Goal: Task Accomplishment & Management: Complete application form

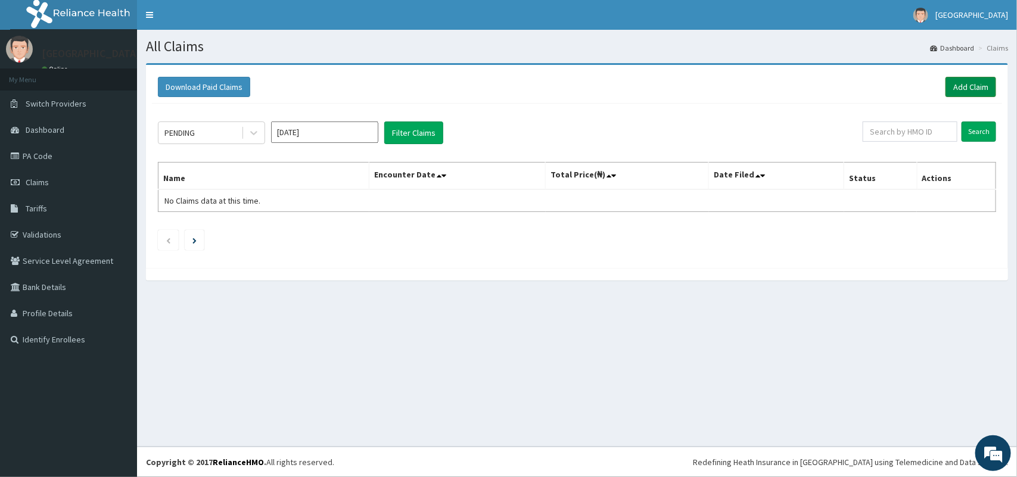
click at [960, 85] on link "Add Claim" at bounding box center [970, 87] width 51 height 20
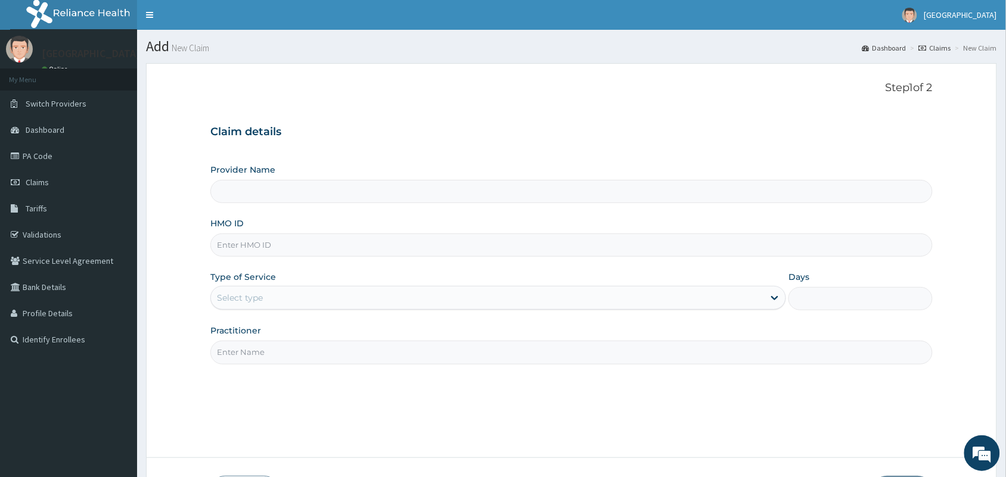
type input "Tip Top Hospital"
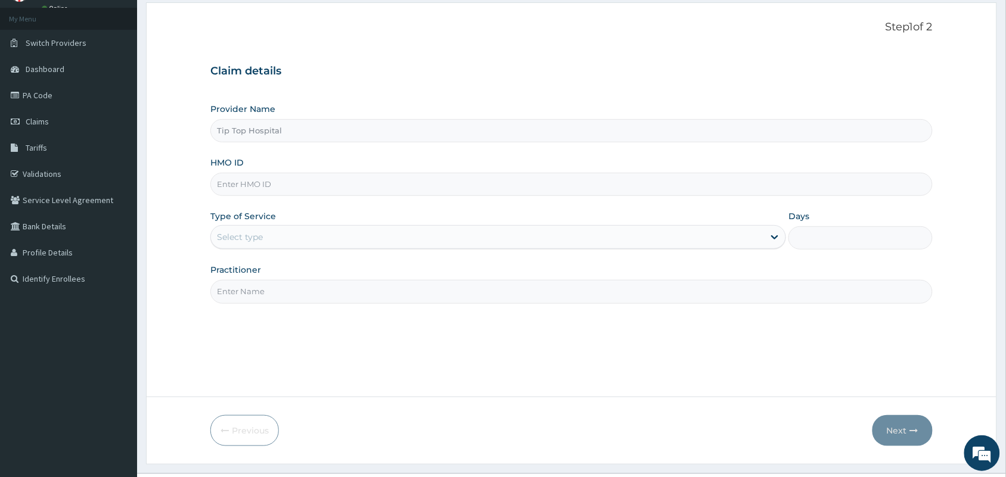
scroll to position [88, 0]
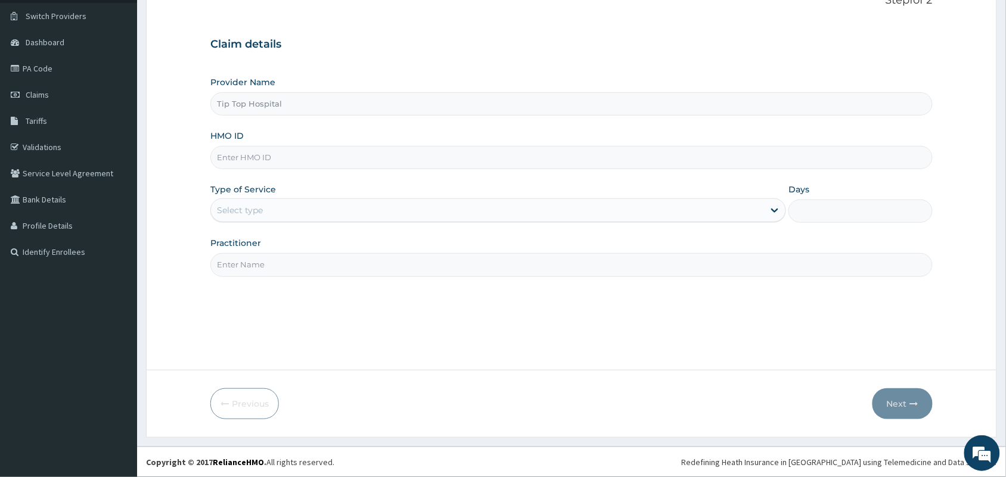
click at [541, 159] on input "HMO ID" at bounding box center [571, 157] width 722 height 23
type input "VOL/10187/A"
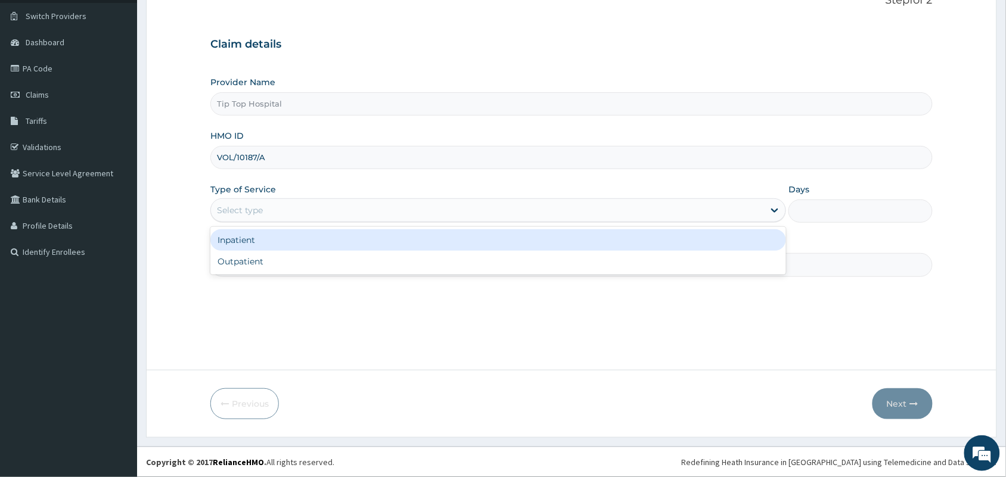
click at [490, 207] on div "Select type" at bounding box center [487, 210] width 553 height 19
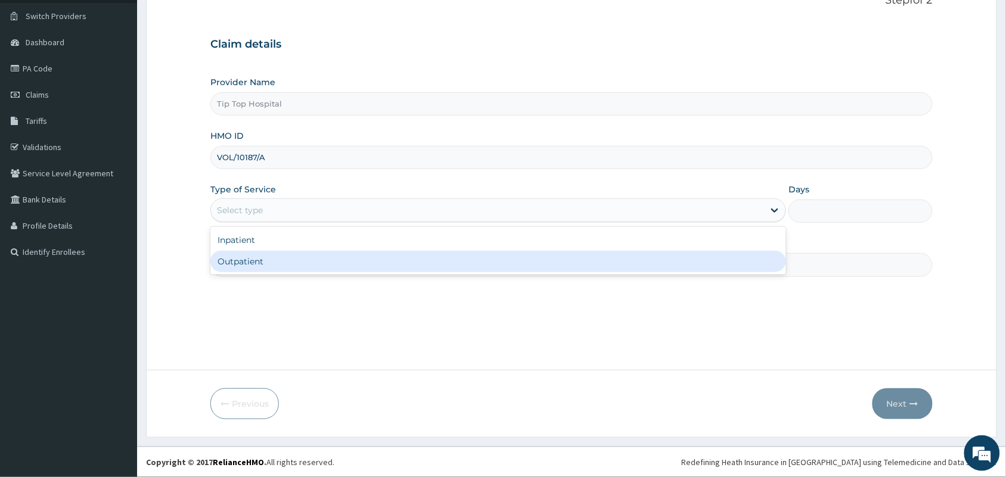
click at [421, 255] on div "Outpatient" at bounding box center [497, 261] width 575 height 21
type input "1"
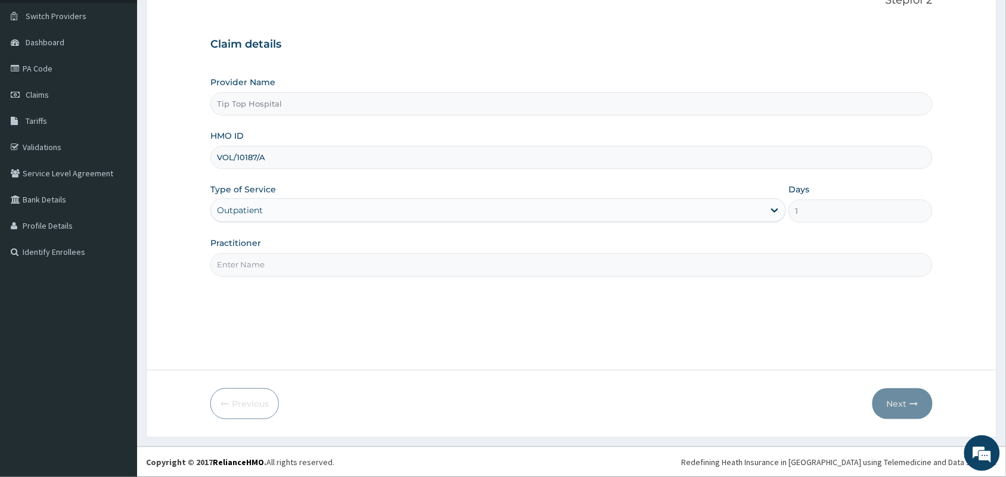
click at [405, 264] on input "Practitioner" at bounding box center [571, 264] width 722 height 23
type input "DR"
click at [888, 401] on button "Next" at bounding box center [902, 403] width 60 height 31
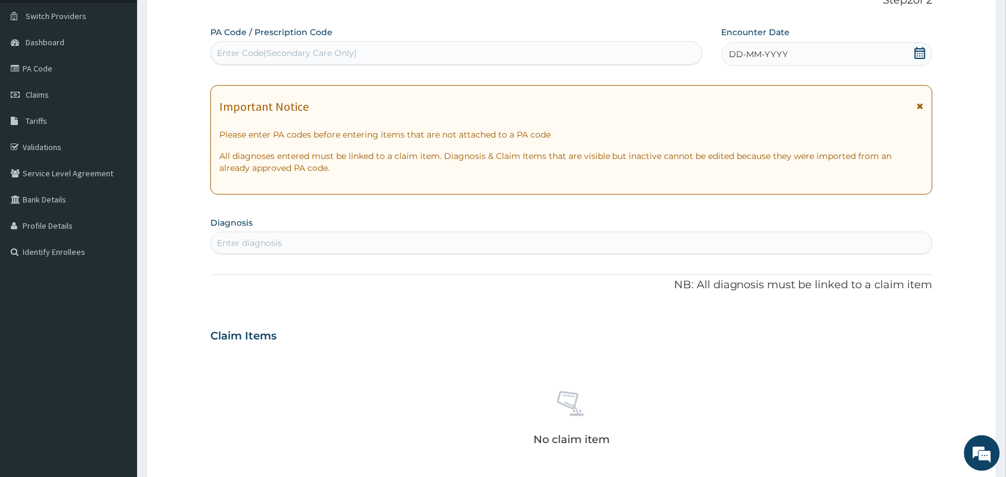
click at [822, 51] on div "DD-MM-YYYY" at bounding box center [826, 54] width 211 height 24
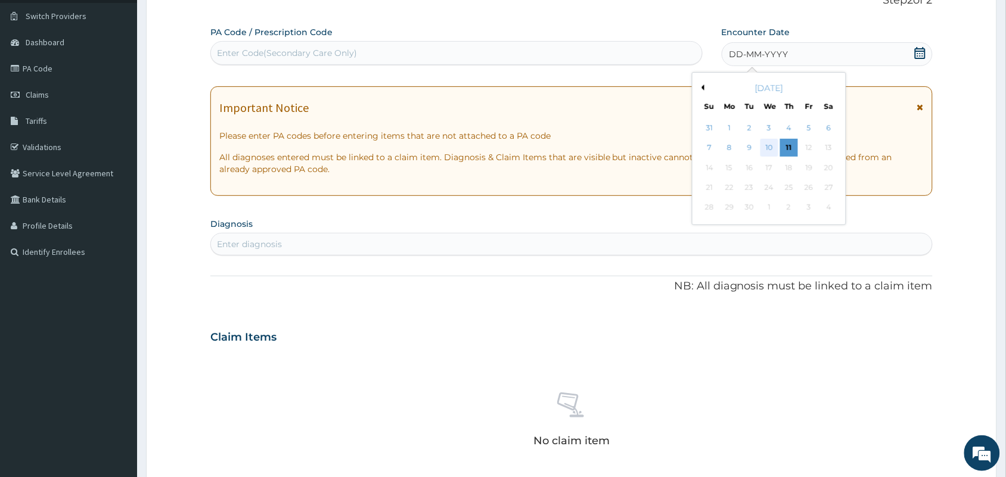
click at [771, 150] on div "10" at bounding box center [769, 148] width 18 height 18
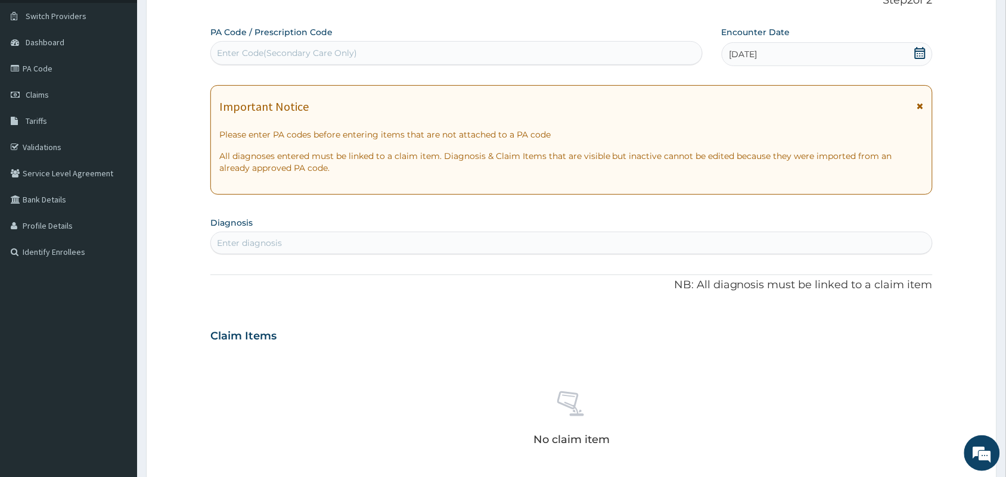
click at [760, 245] on div "Enter diagnosis" at bounding box center [571, 243] width 721 height 19
type input "MALARIA"
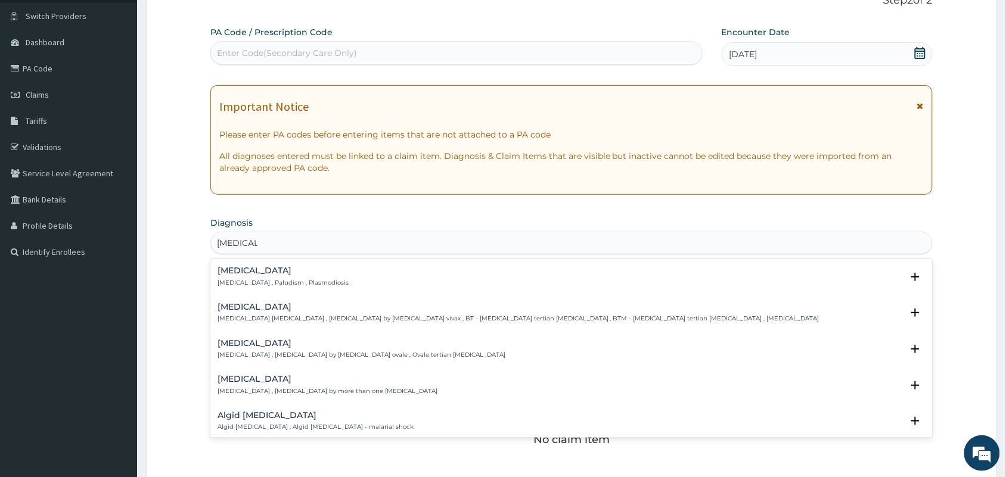
click at [277, 271] on h4 "Malaria" at bounding box center [282, 270] width 131 height 9
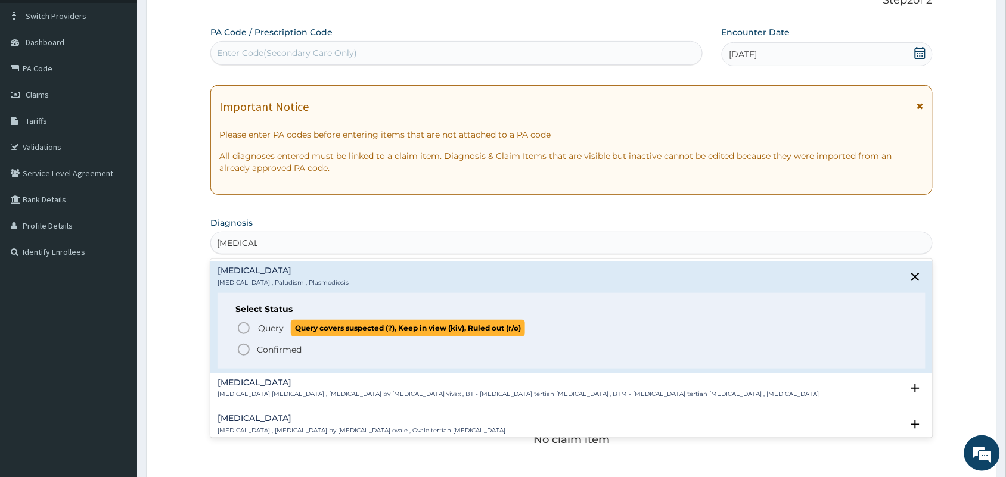
click at [269, 329] on span "Query" at bounding box center [271, 328] width 26 height 12
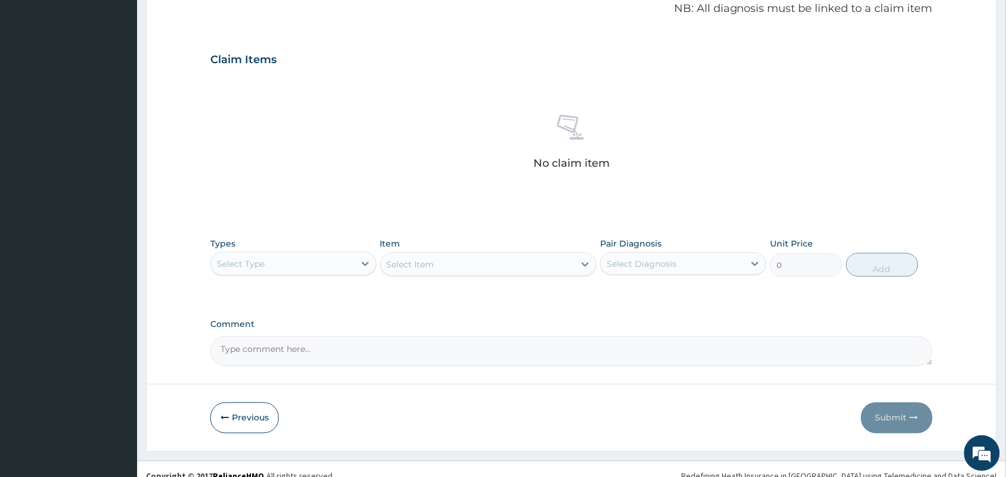
scroll to position [382, 0]
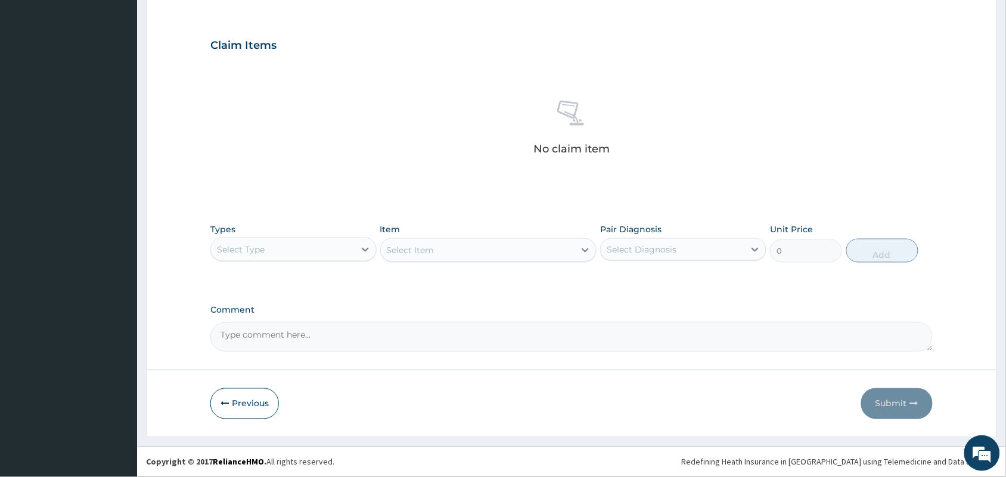
click at [313, 243] on div "Select Type" at bounding box center [283, 249] width 144 height 19
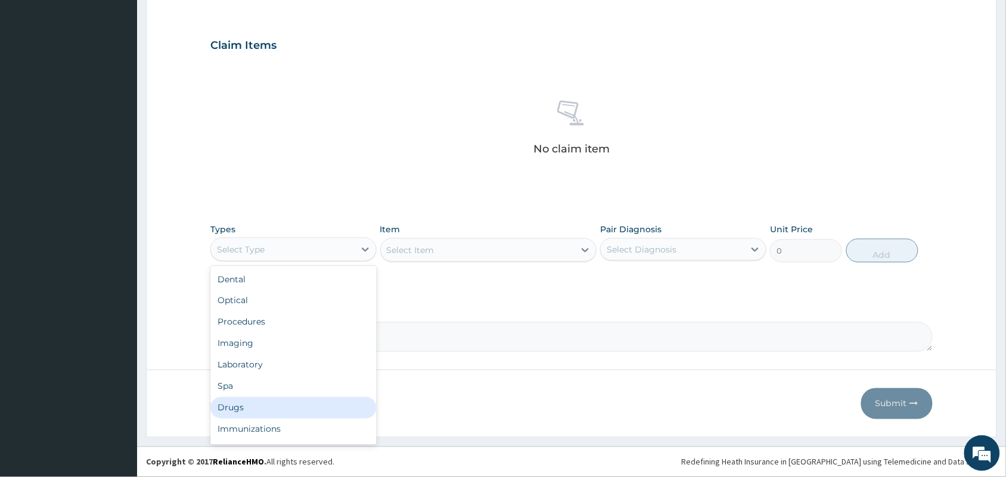
click at [265, 409] on div "Drugs" at bounding box center [293, 407] width 166 height 21
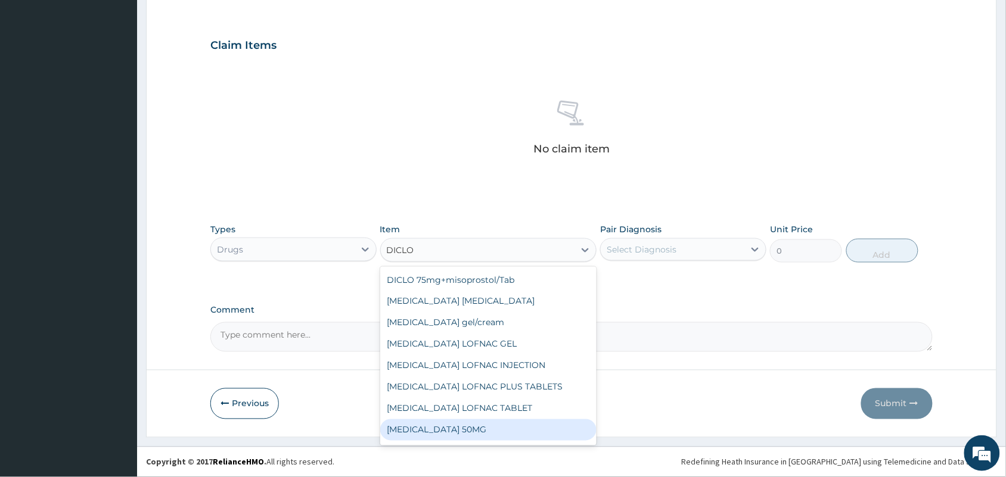
type input "DICLOF"
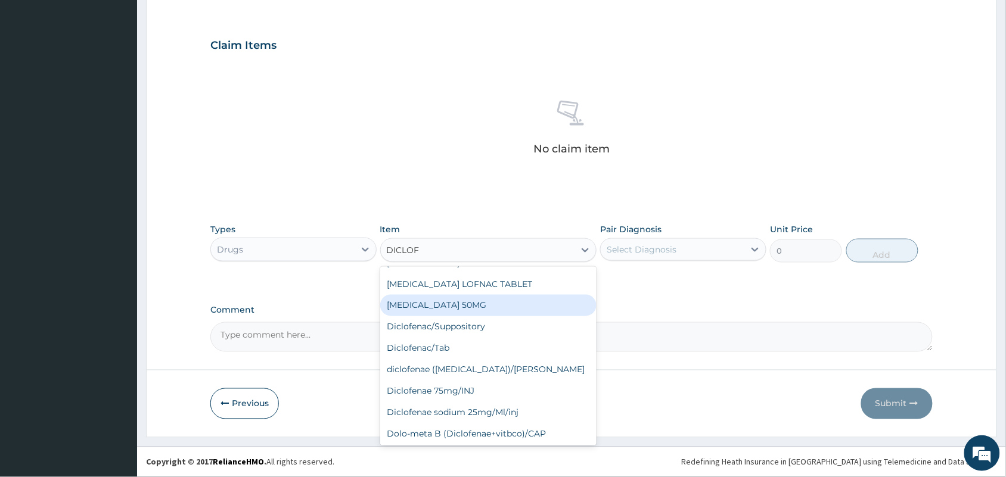
scroll to position [104, 0]
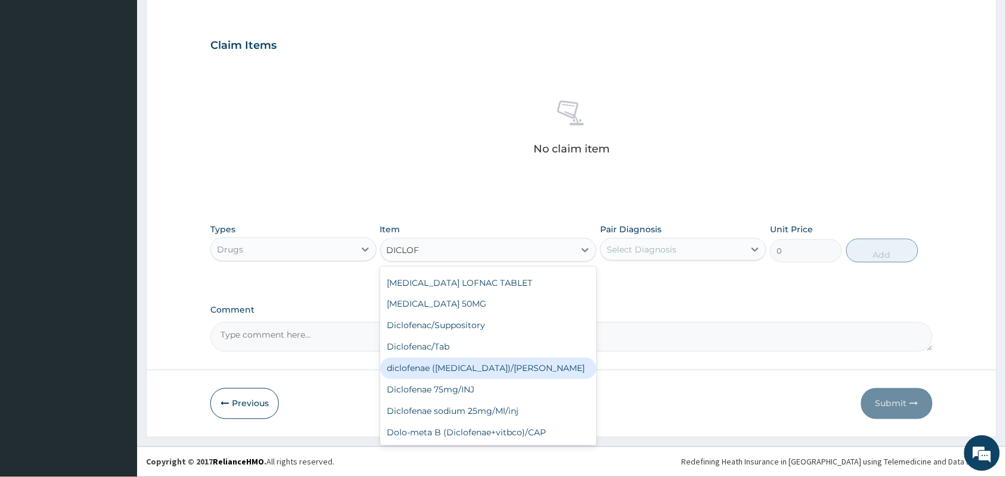
click at [491, 370] on div "diclofenae (voltaren)/Gutt" at bounding box center [488, 368] width 217 height 21
type input "2000"
